Goal: Task Accomplishment & Management: Use online tool/utility

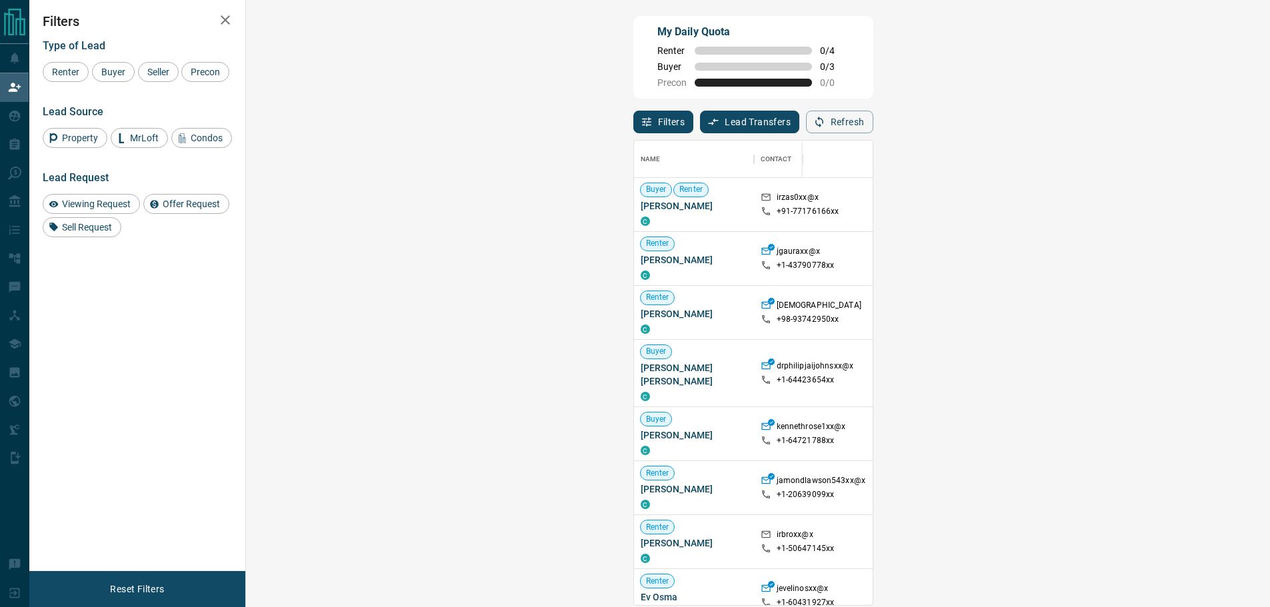
scroll to position [67, 0]
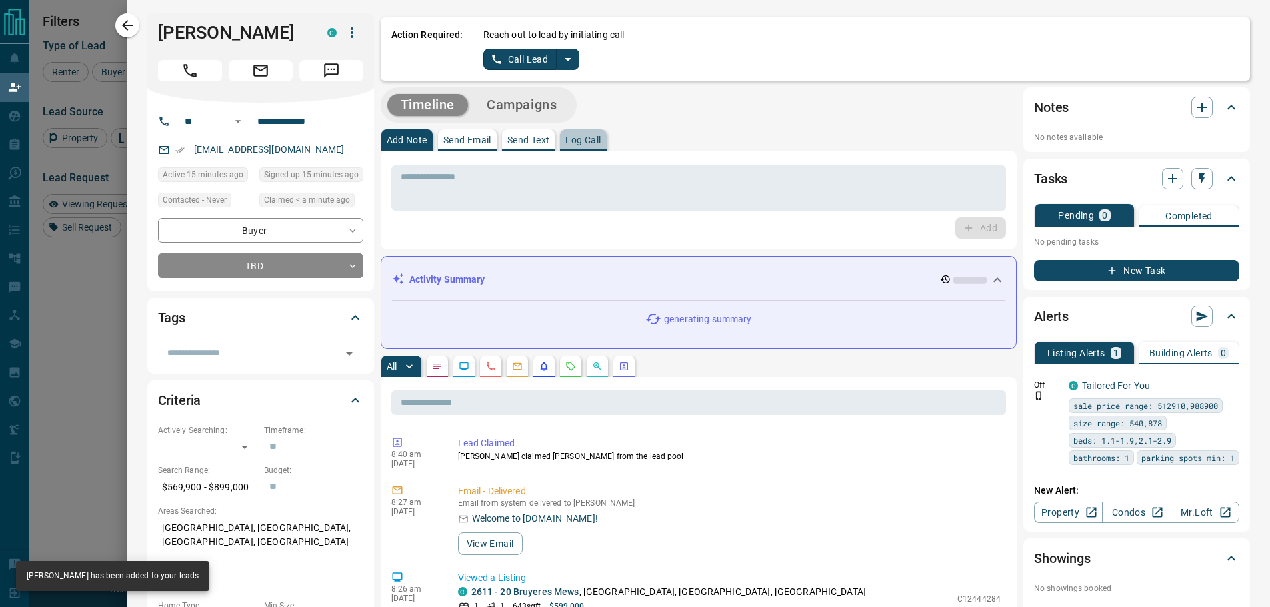
click at [592, 141] on p "Log Call" at bounding box center [582, 139] width 35 height 9
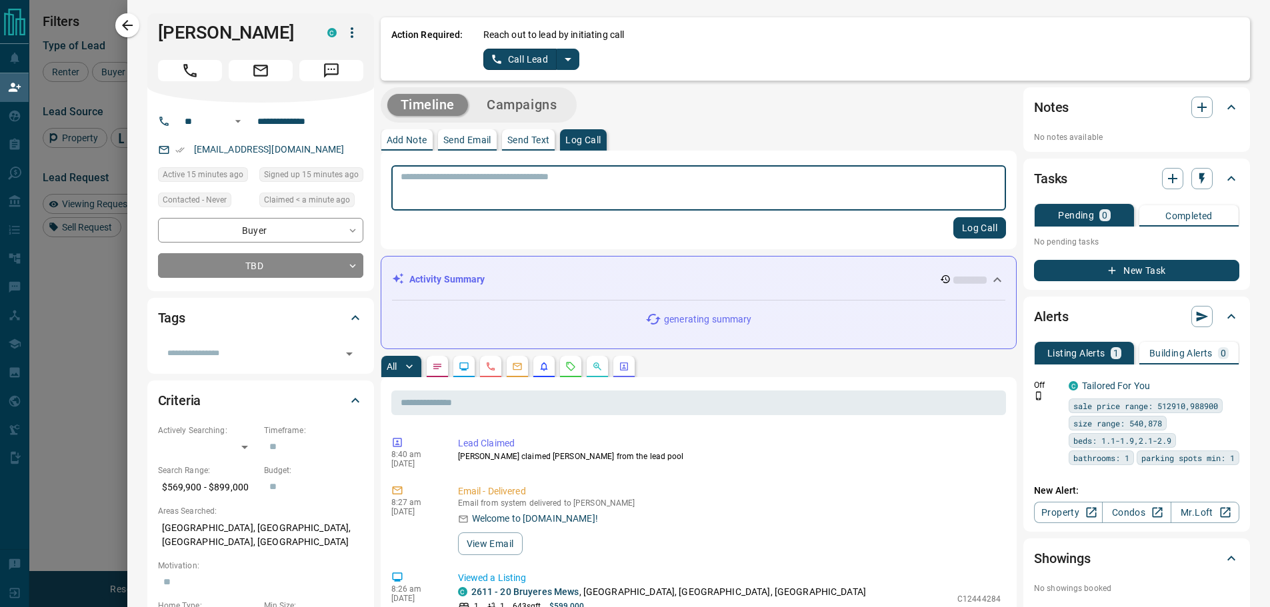
click at [572, 175] on textarea at bounding box center [699, 188] width 597 height 34
type textarea "*****"
click at [959, 227] on button "Log Call" at bounding box center [979, 227] width 53 height 21
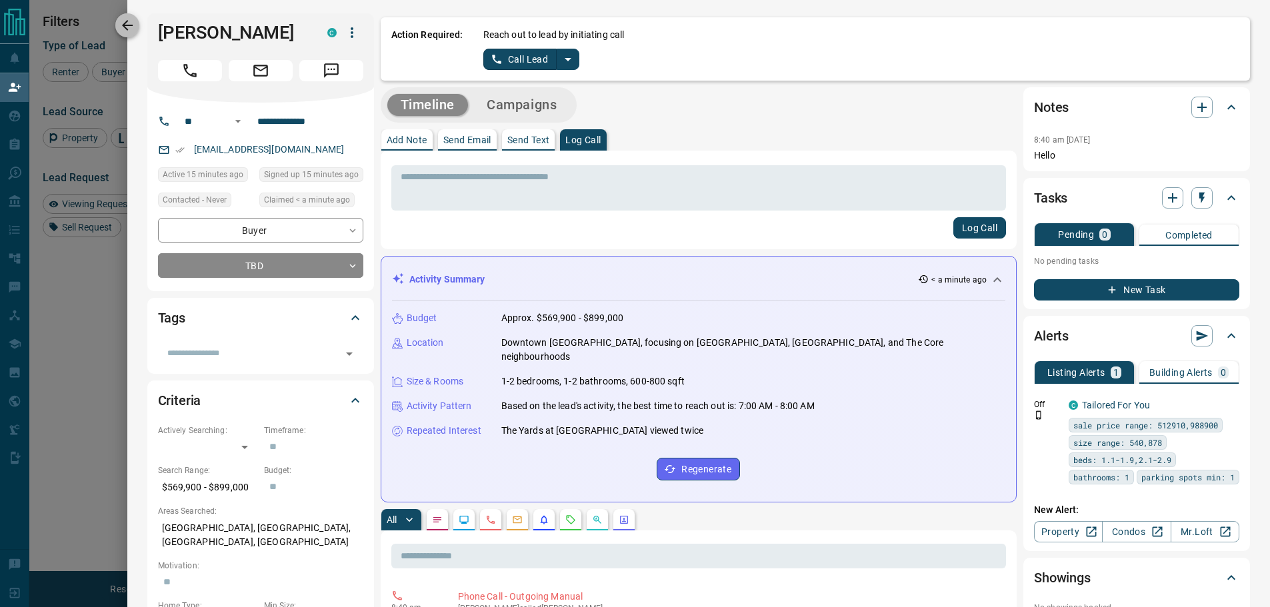
click at [137, 27] on button "button" at bounding box center [127, 25] width 24 height 24
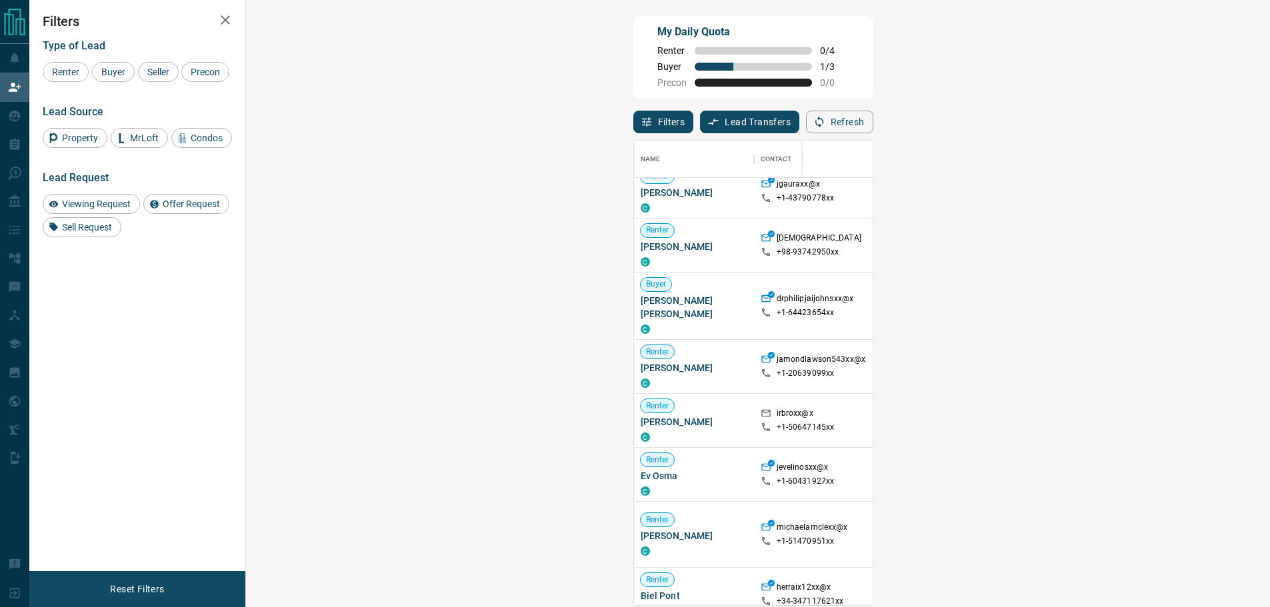
scroll to position [133, 0]
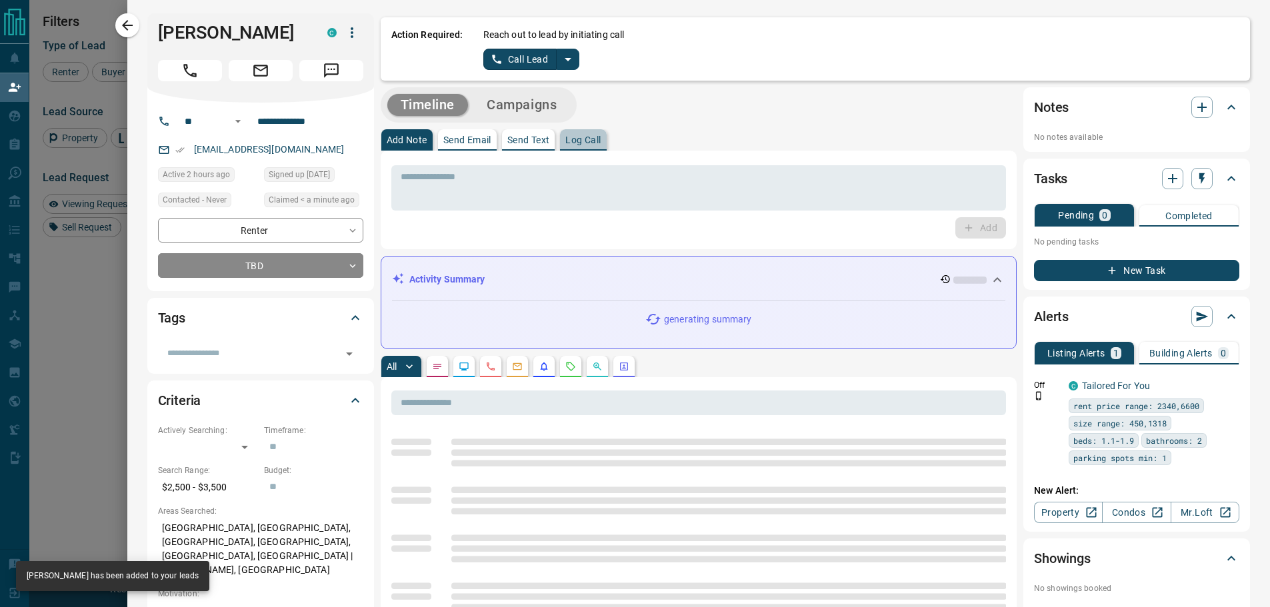
click at [565, 136] on p "Log Call" at bounding box center [582, 139] width 35 height 9
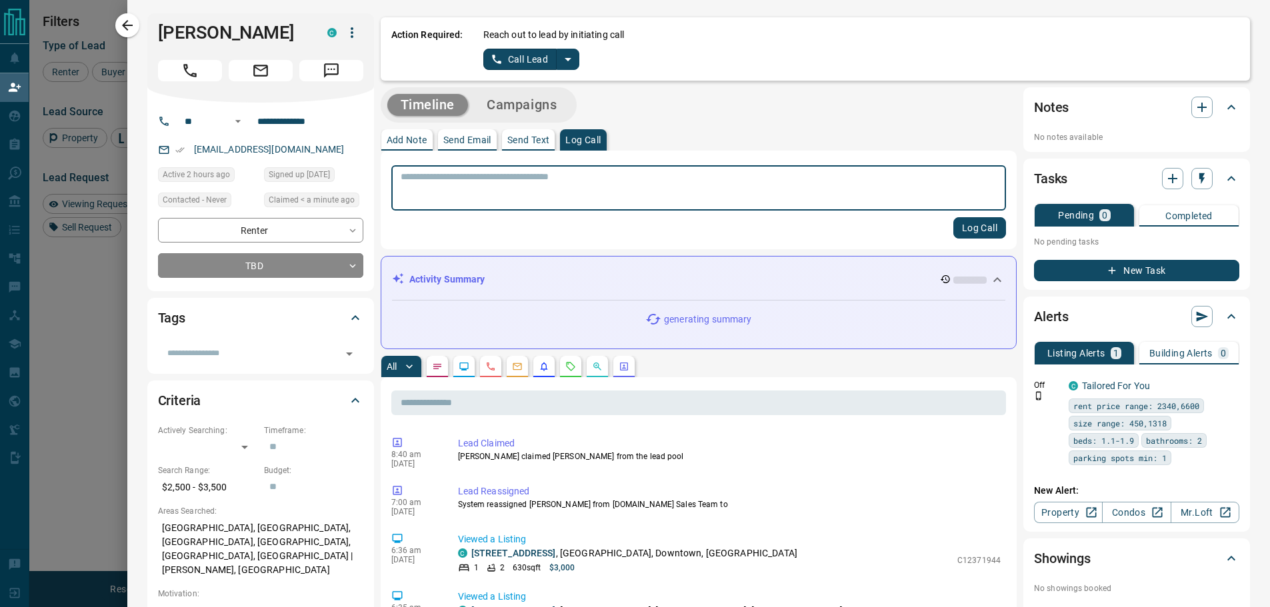
click at [533, 185] on textarea at bounding box center [699, 188] width 597 height 34
type textarea "*****"
click at [965, 229] on button "Log Call" at bounding box center [979, 227] width 53 height 21
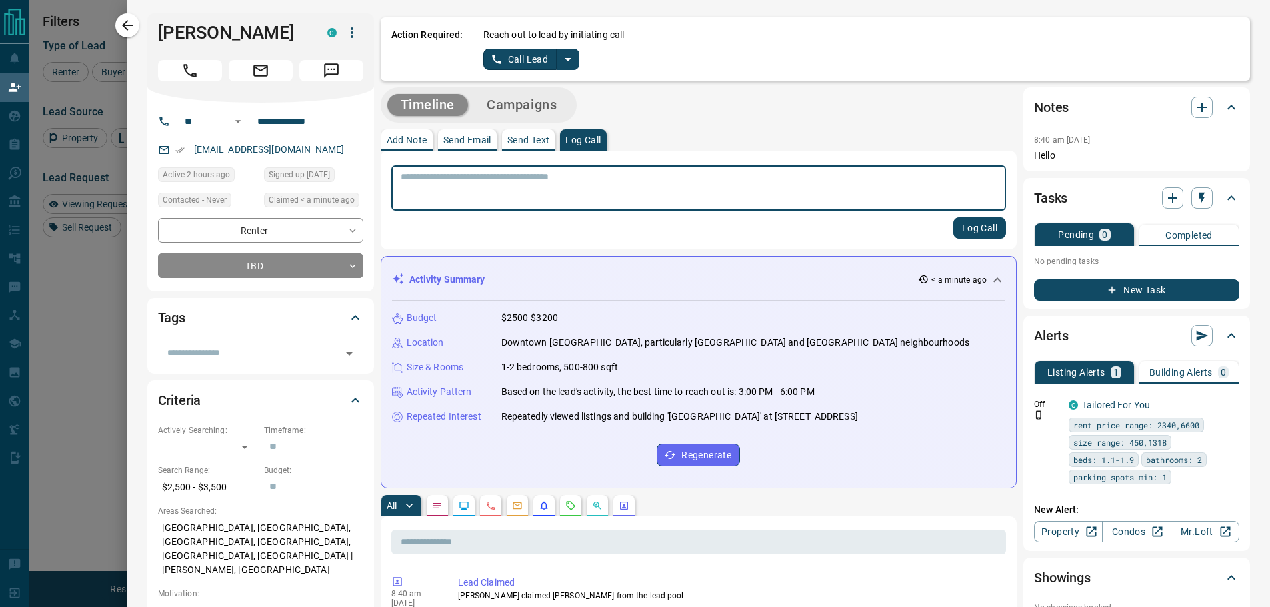
drag, startPoint x: 132, startPoint y: 27, endPoint x: 957, endPoint y: 166, distance: 836.2
click at [132, 27] on icon "button" at bounding box center [127, 25] width 16 height 16
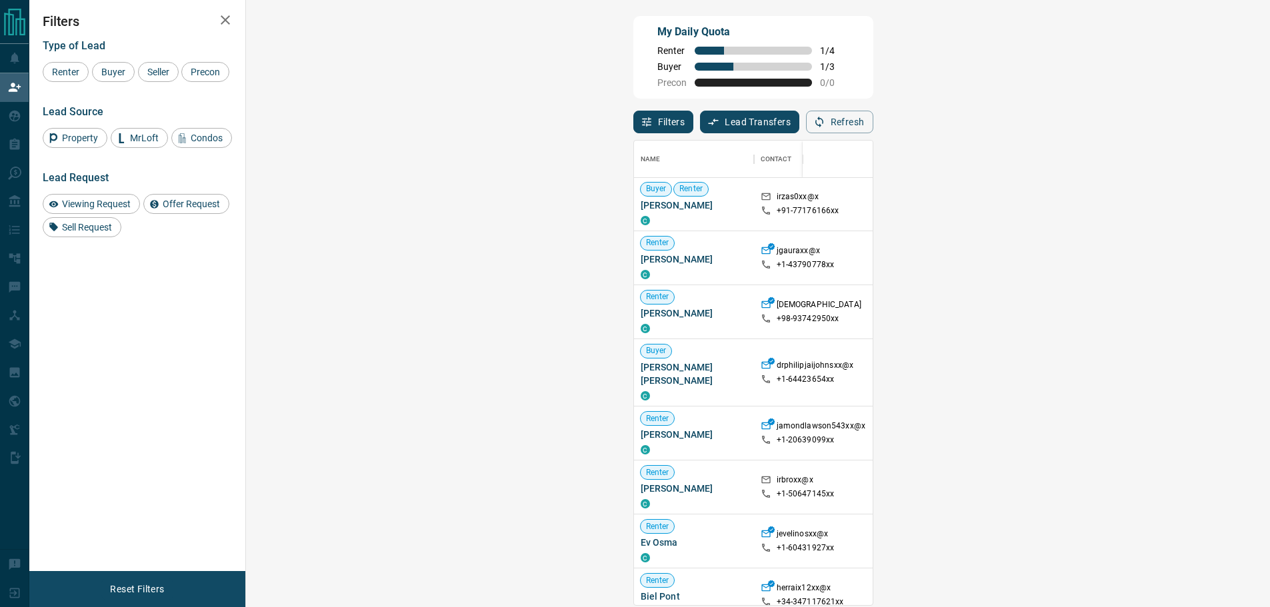
scroll to position [0, 0]
click at [121, 205] on span "Viewing Request" at bounding box center [96, 204] width 78 height 11
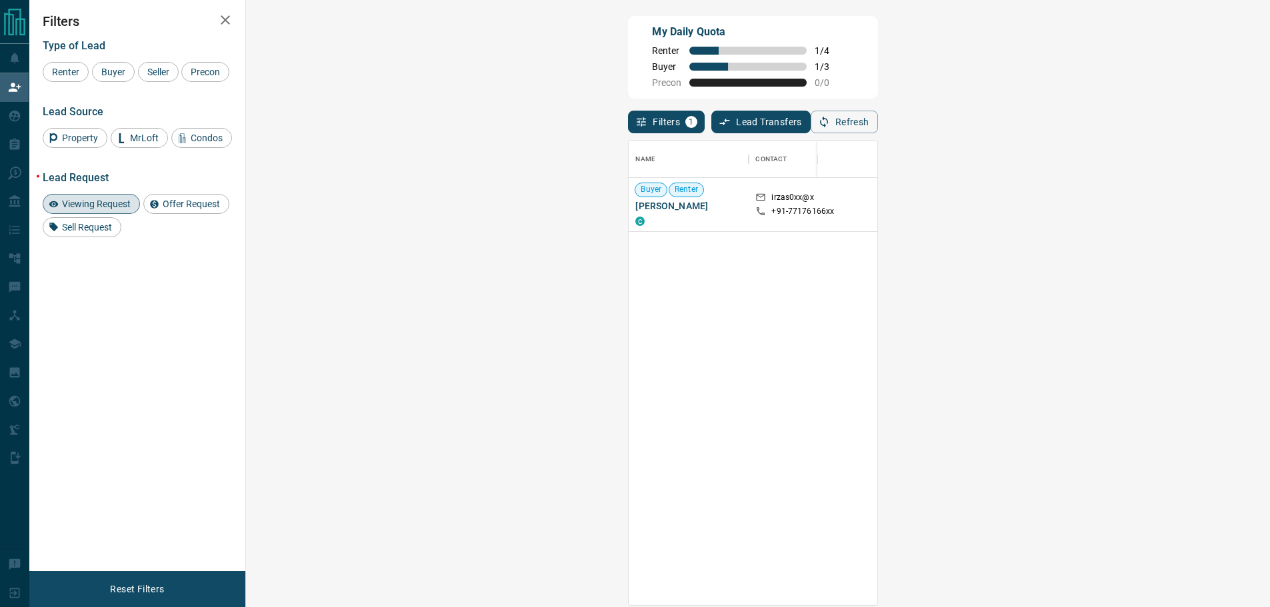
click at [129, 199] on span "Viewing Request" at bounding box center [96, 204] width 78 height 11
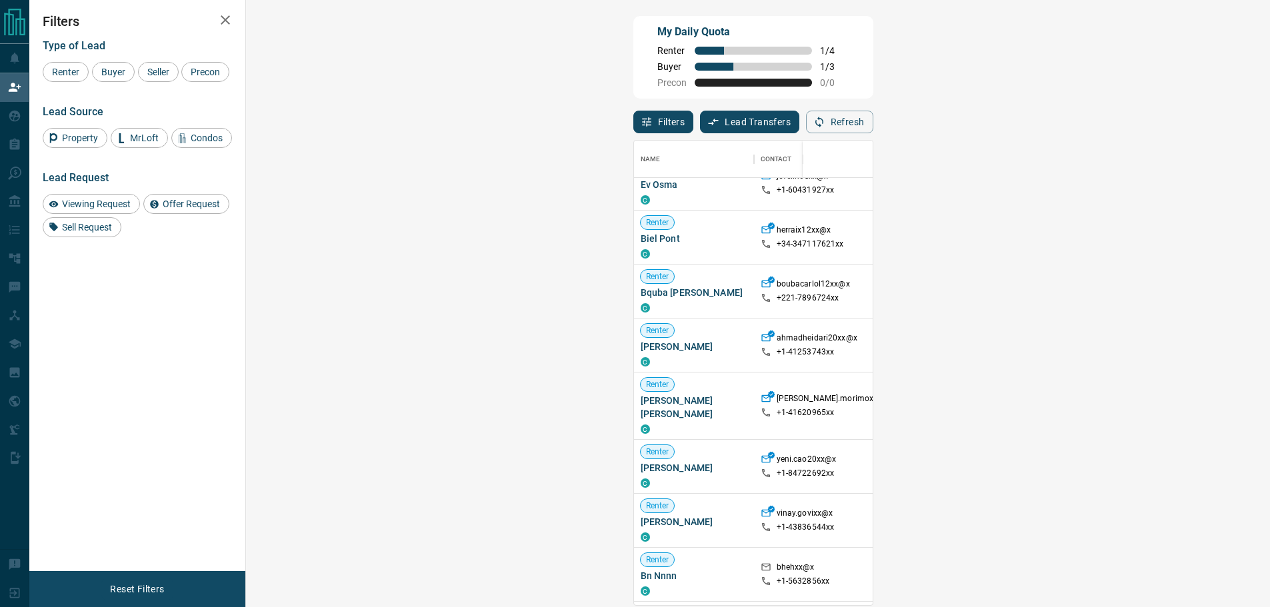
scroll to position [200, 0]
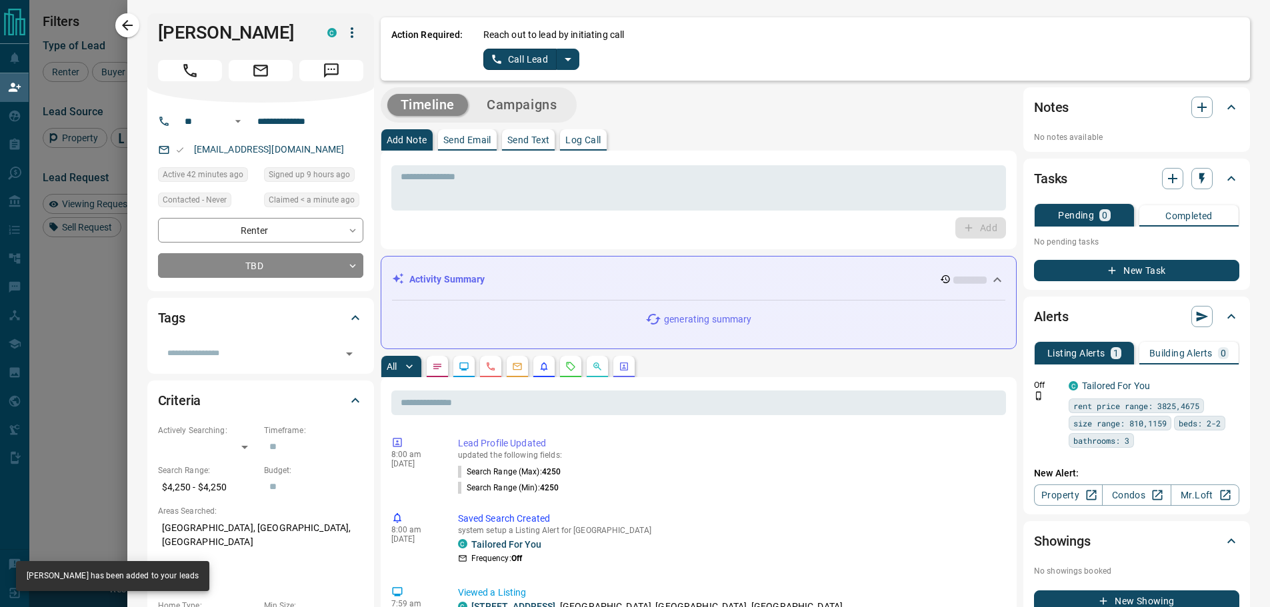
click at [581, 140] on p "Log Call" at bounding box center [582, 139] width 35 height 9
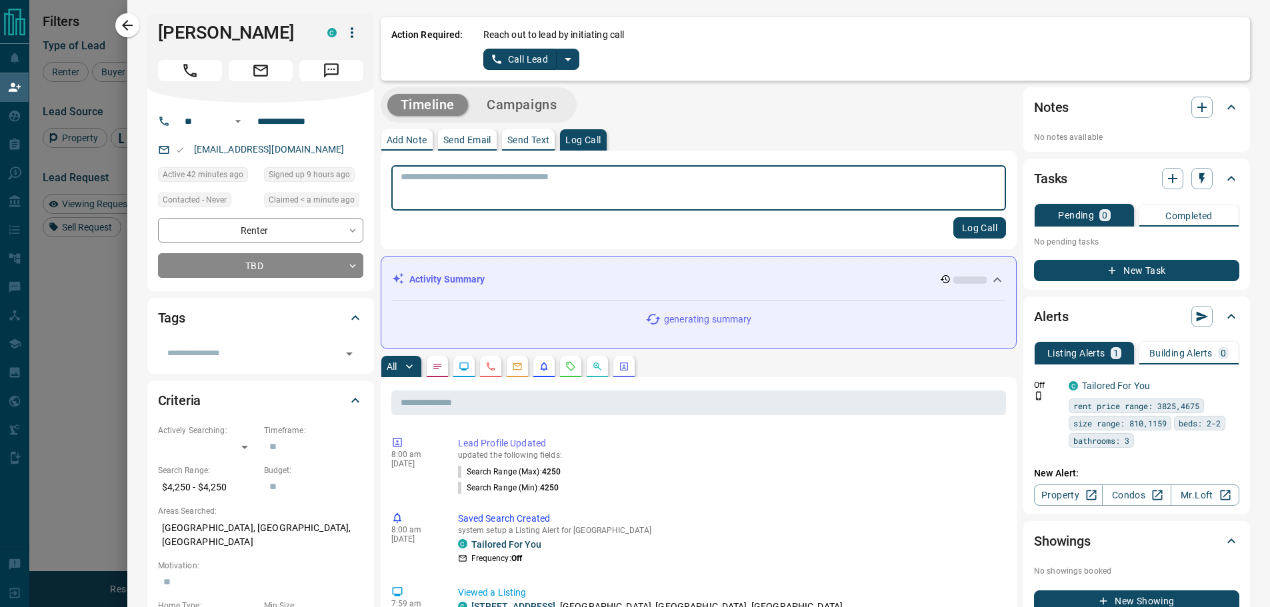
click at [562, 200] on textarea at bounding box center [699, 188] width 597 height 34
type textarea "*****"
click at [989, 223] on button "Log Call" at bounding box center [979, 227] width 53 height 21
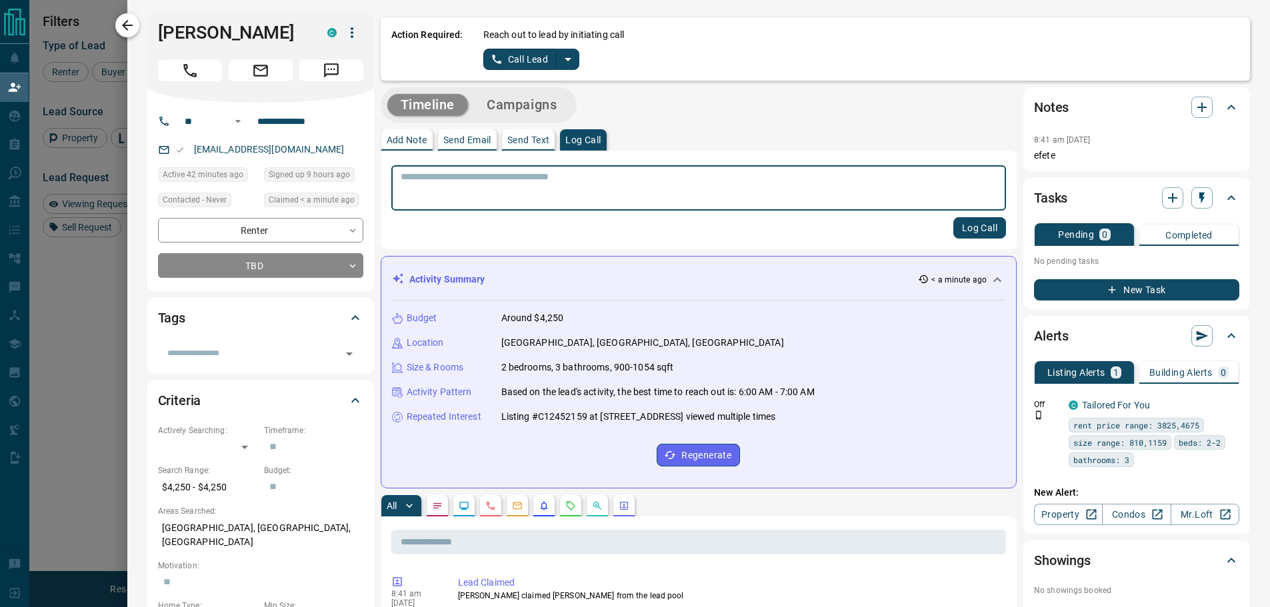
click at [131, 25] on icon "button" at bounding box center [127, 25] width 11 height 11
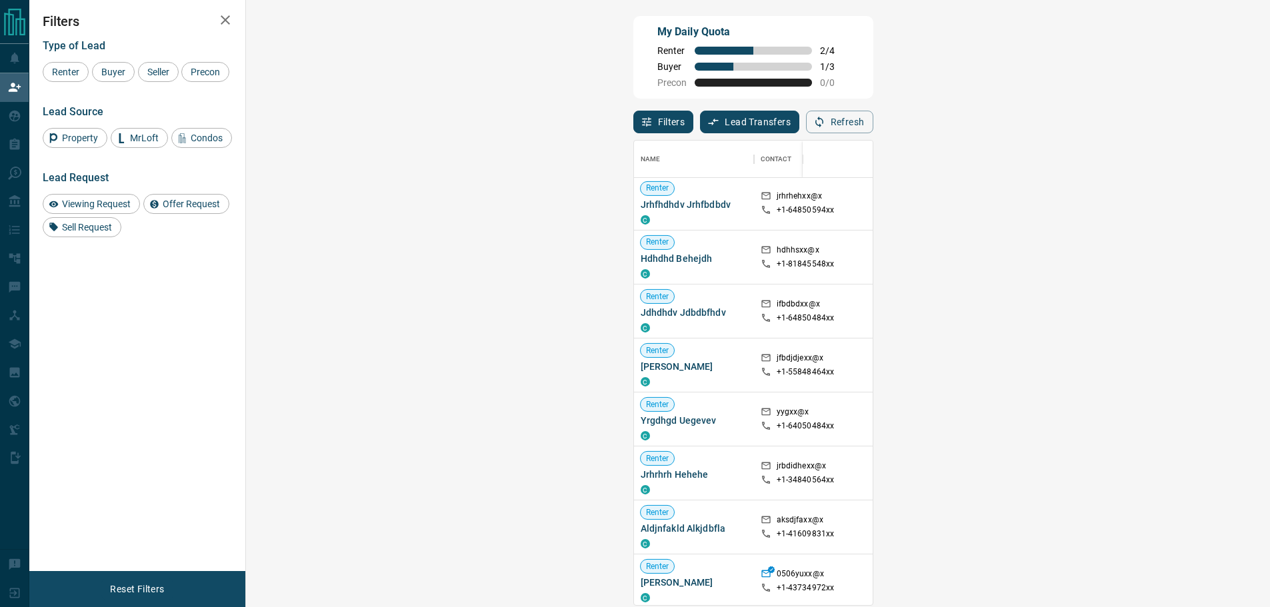
scroll to position [3365, 0]
